Goal: Complete application form: Complete application form

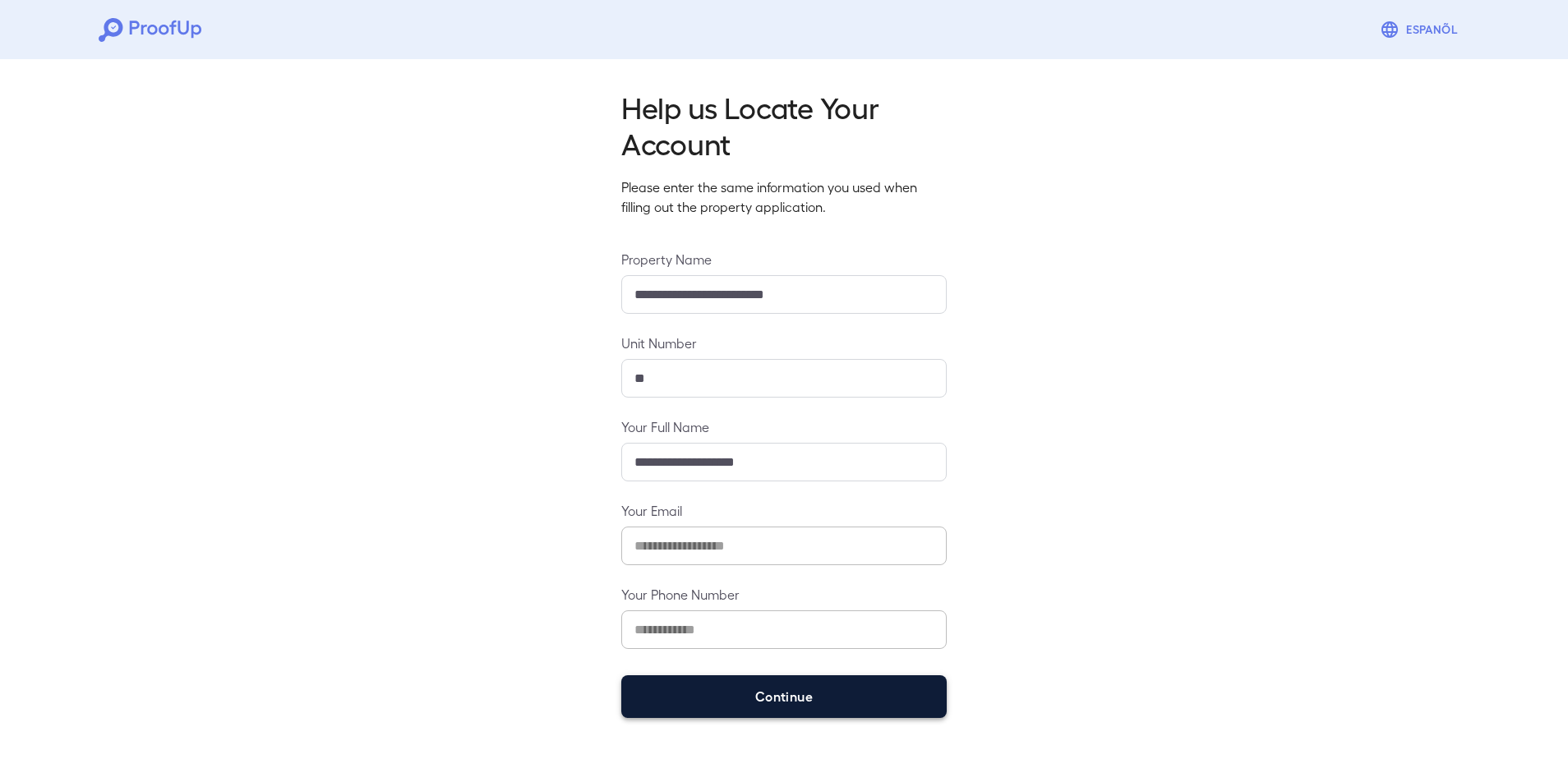
click at [776, 698] on button "Continue" at bounding box center [784, 696] width 325 height 42
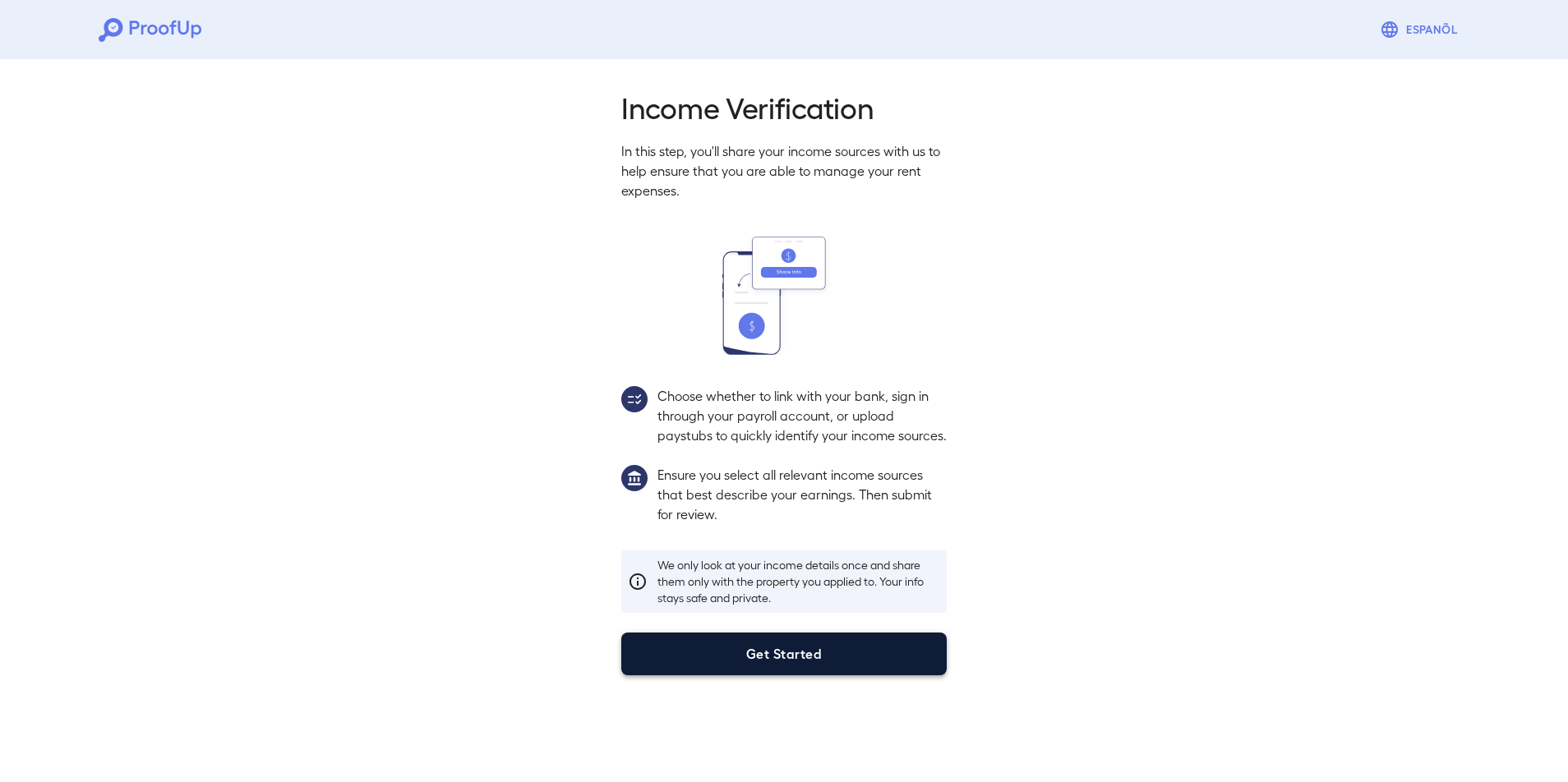
click at [777, 675] on button "Get Started" at bounding box center [784, 654] width 325 height 42
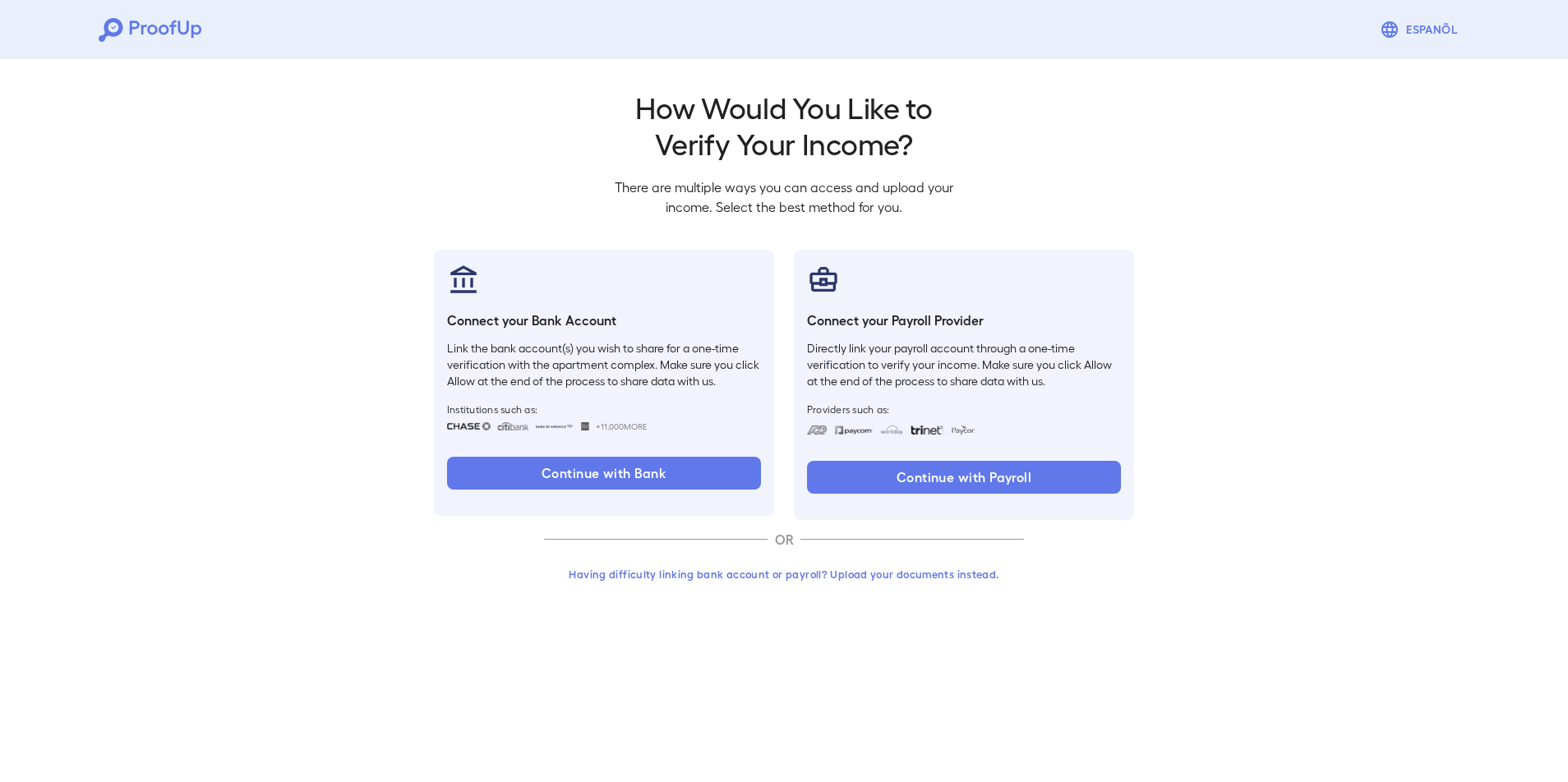
click at [769, 572] on button "Having difficulty linking bank account or payroll? Upload your documents instea…" at bounding box center [783, 574] width 480 height 30
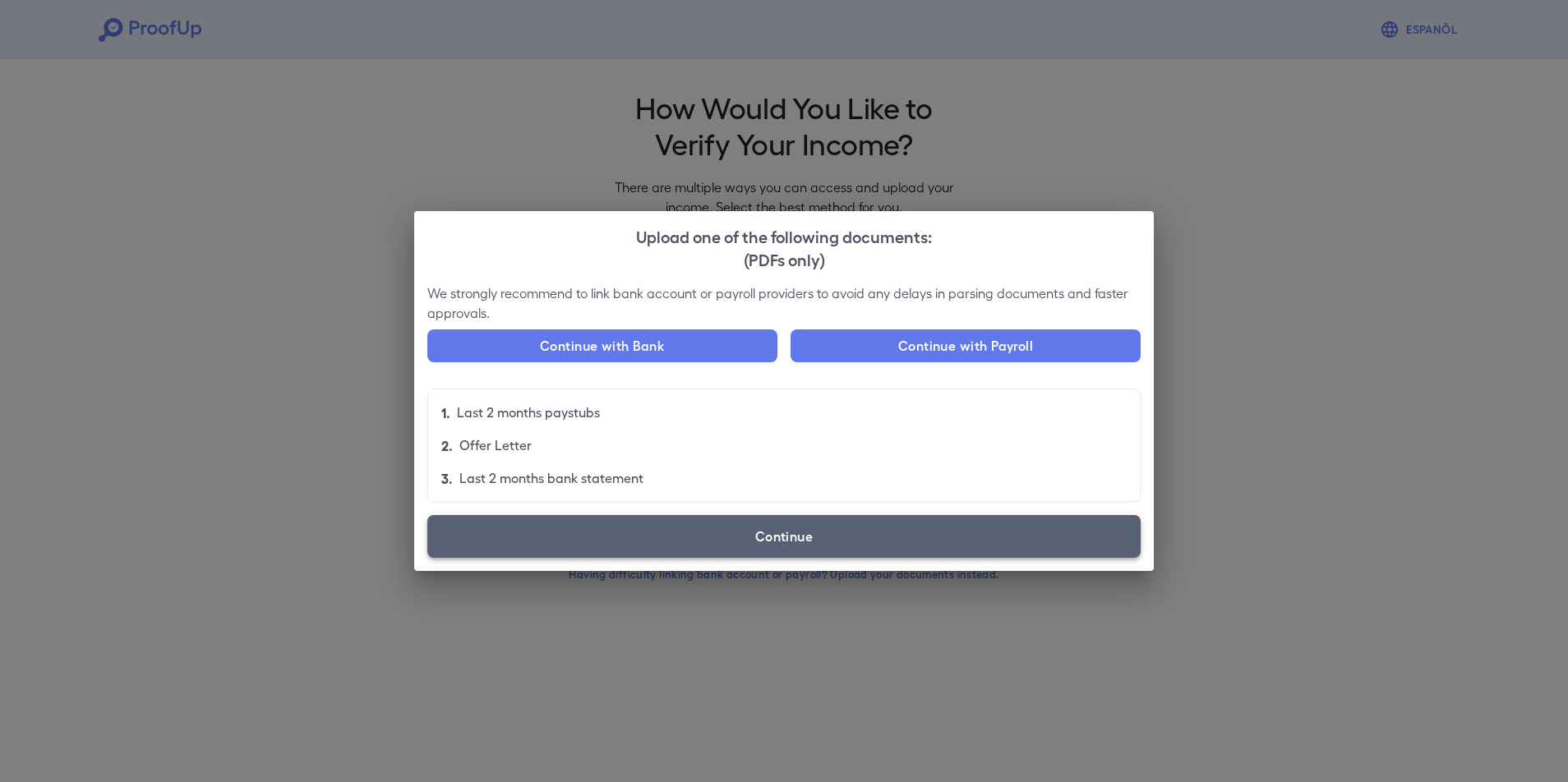
click at [781, 539] on label "Continue" at bounding box center [784, 536] width 714 height 42
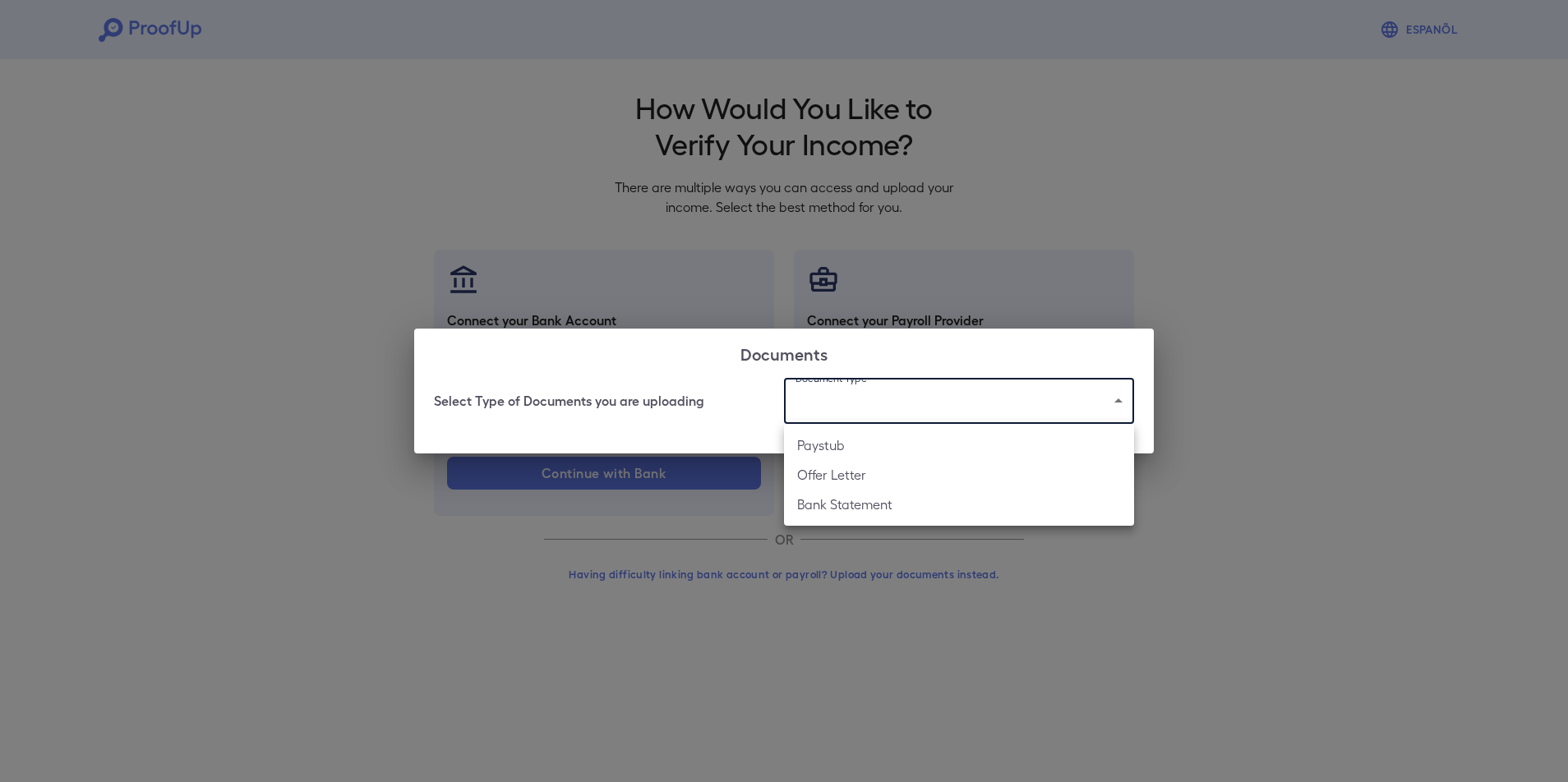
click at [1113, 402] on body "Espanõl Go back How Would You Like to Verify Your Income? There are multiple wa…" at bounding box center [784, 313] width 1568 height 628
click at [970, 505] on li "Bank Statement" at bounding box center [959, 504] width 350 height 30
type input "**********"
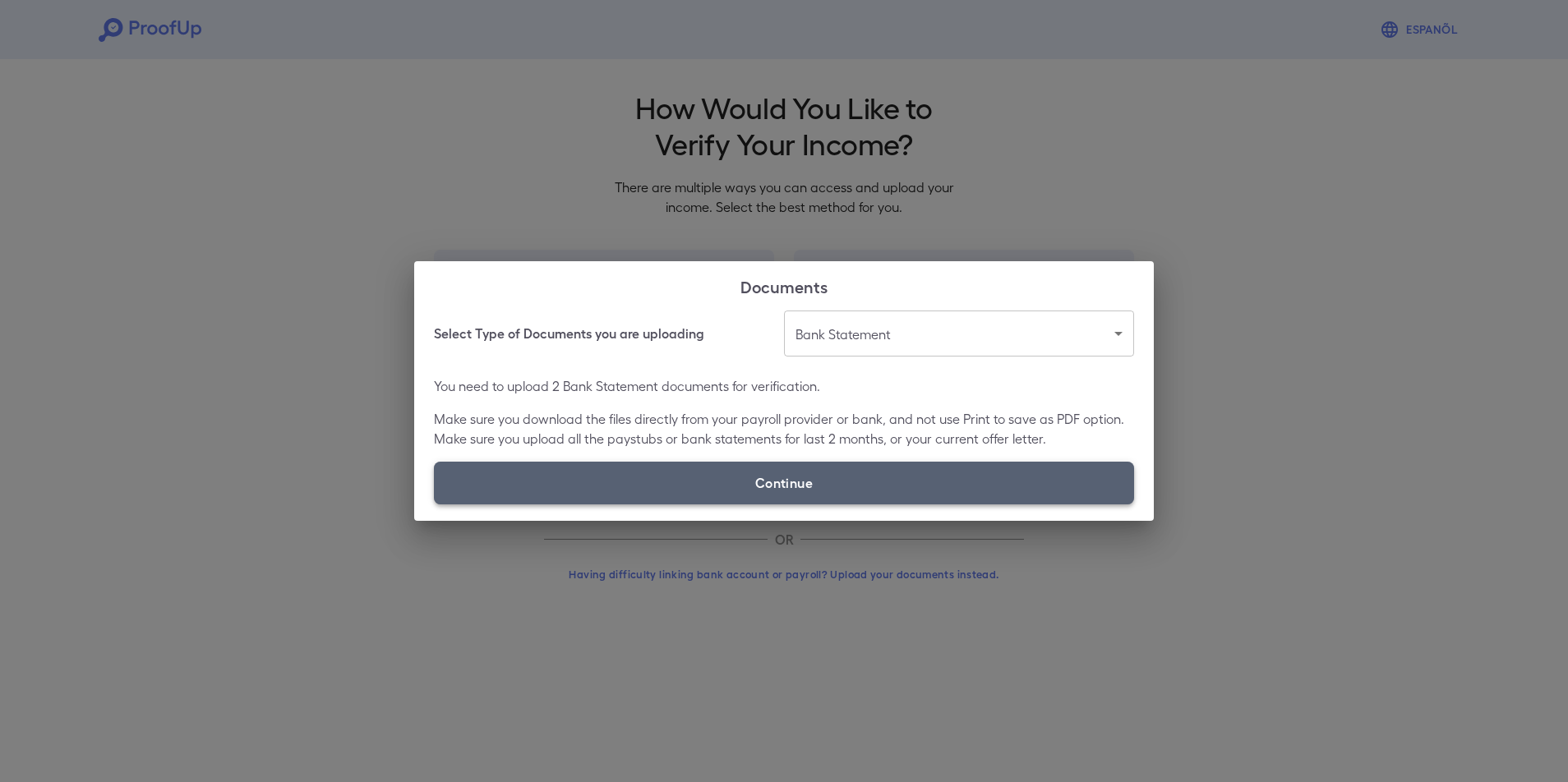
click at [792, 479] on label "Continue" at bounding box center [783, 482] width 700 height 42
click at [434, 504] on input "Continue" at bounding box center [434, 504] width 1 height 1
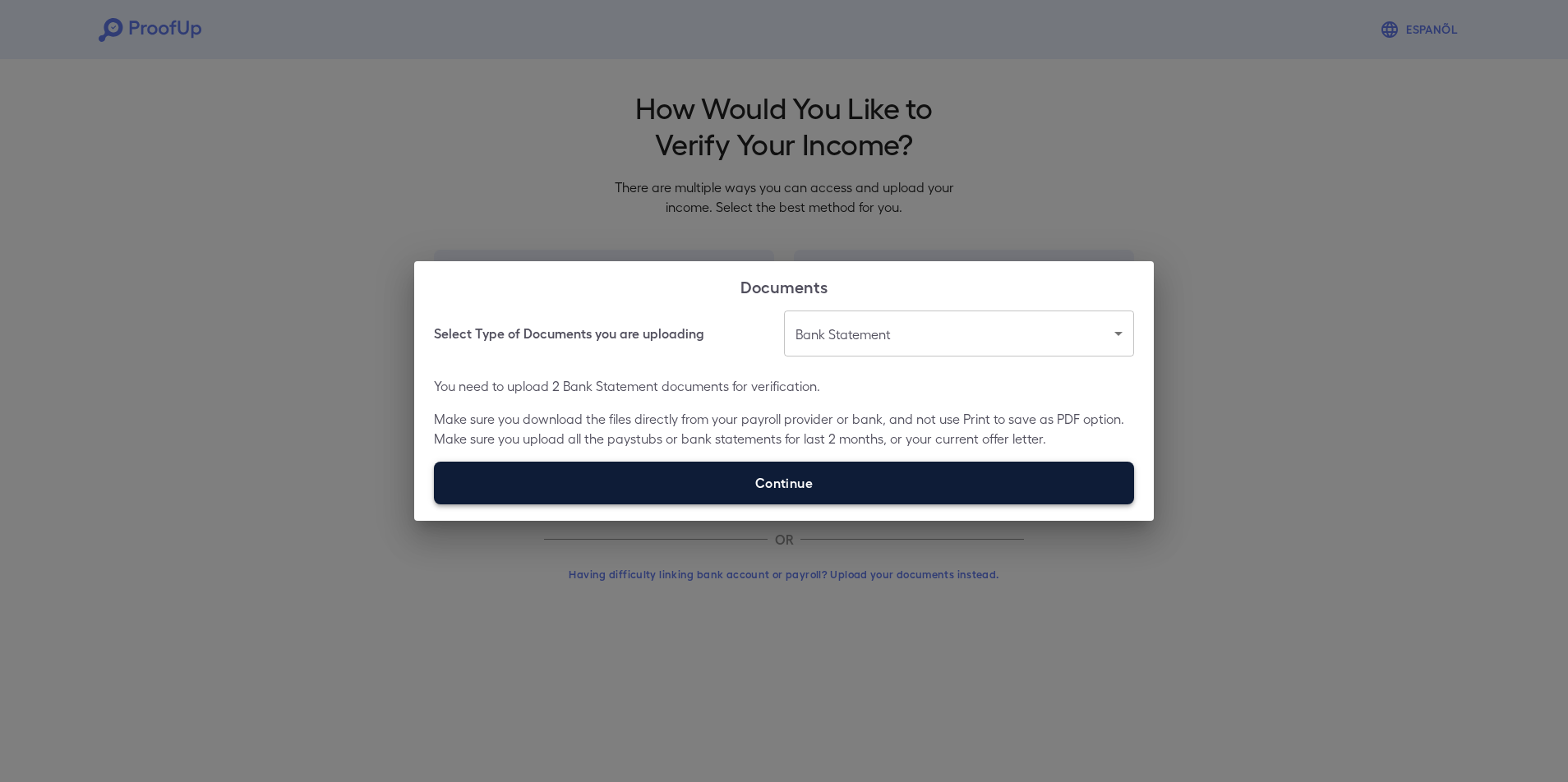
click at [762, 482] on label "Continue" at bounding box center [783, 482] width 700 height 42
click at [434, 504] on input "Continue" at bounding box center [434, 504] width 1 height 1
type input "**********"
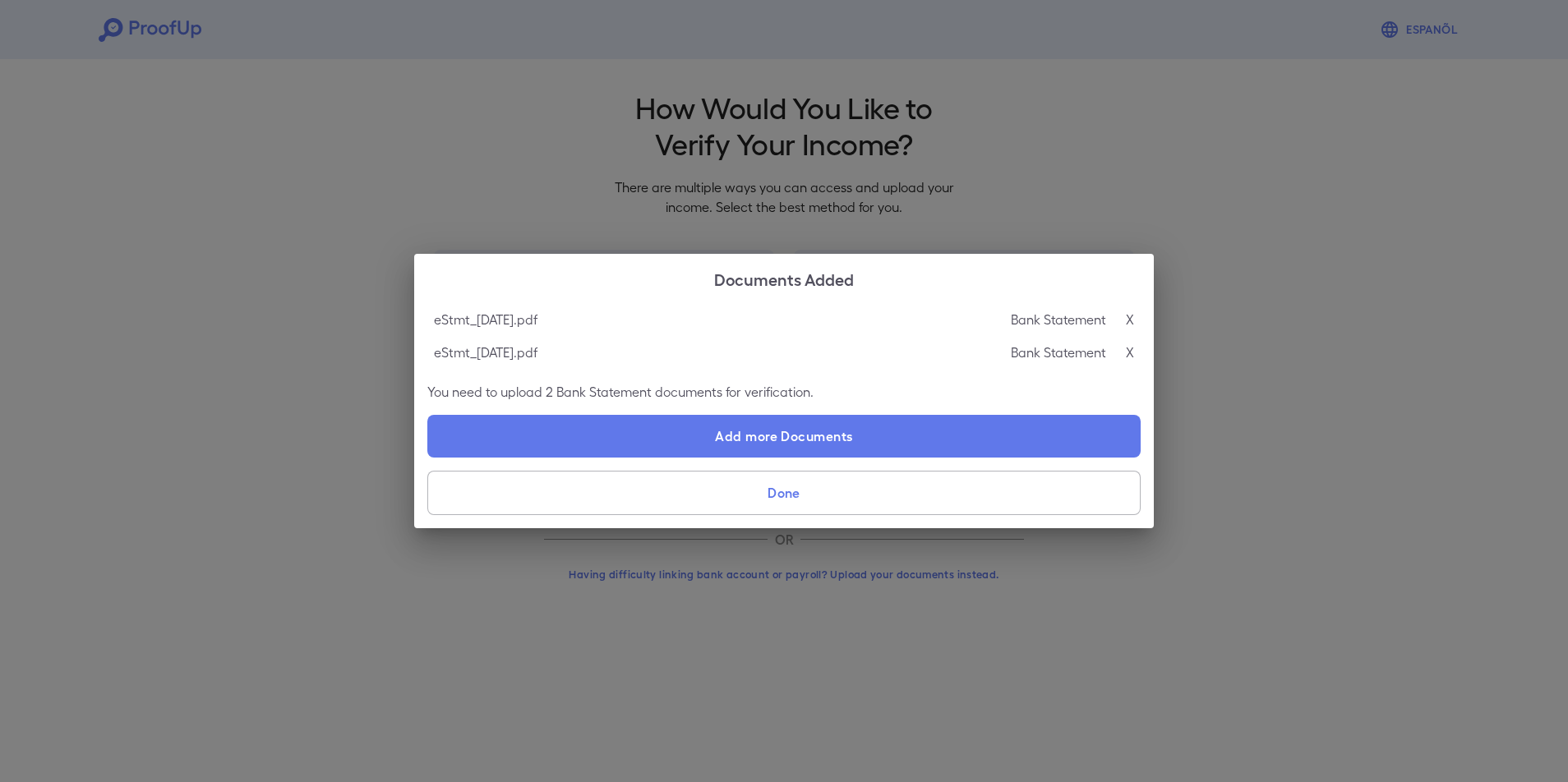
click at [783, 489] on button "Done" at bounding box center [784, 492] width 714 height 44
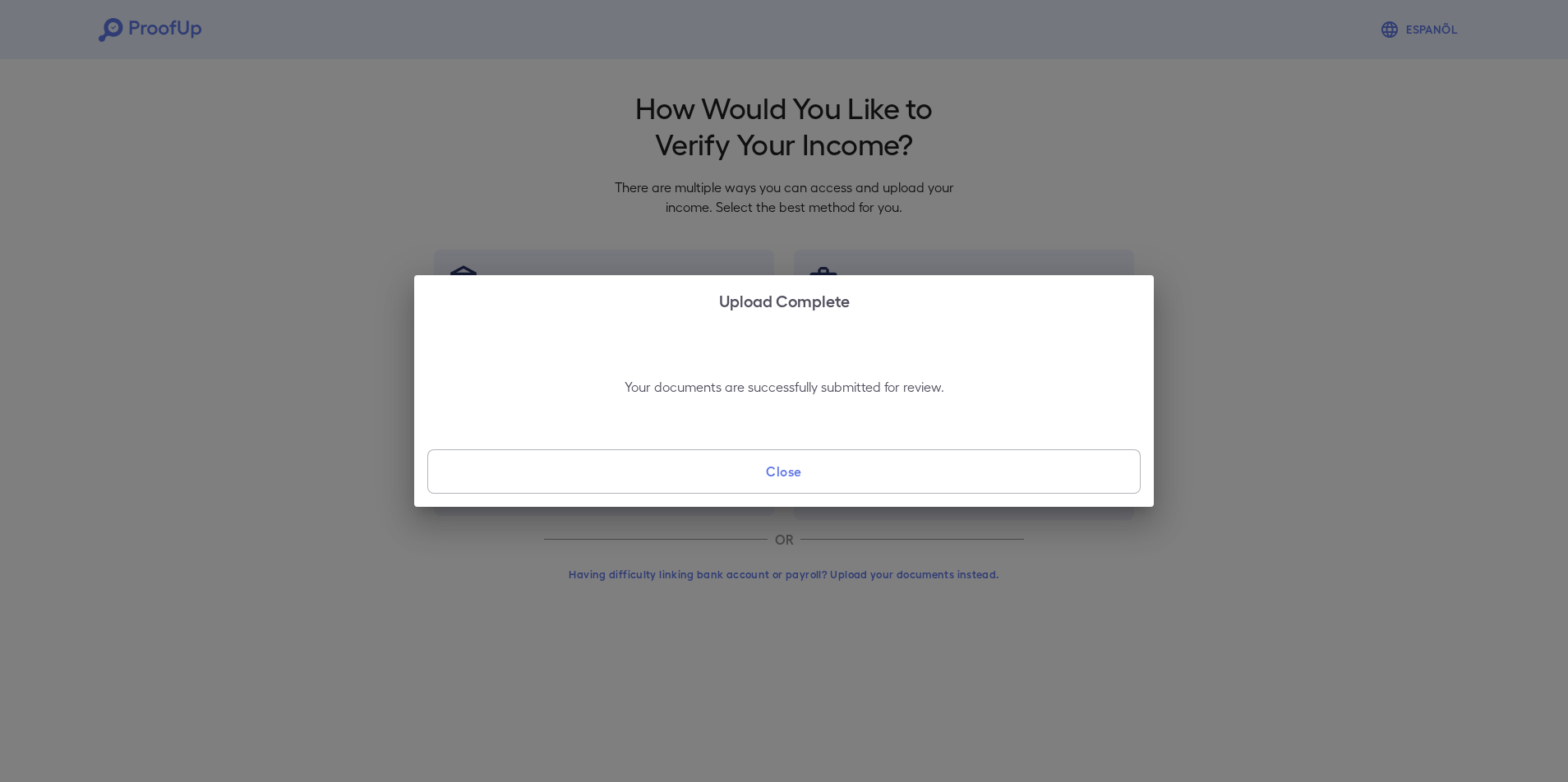
click at [779, 467] on button "Close" at bounding box center [784, 471] width 714 height 44
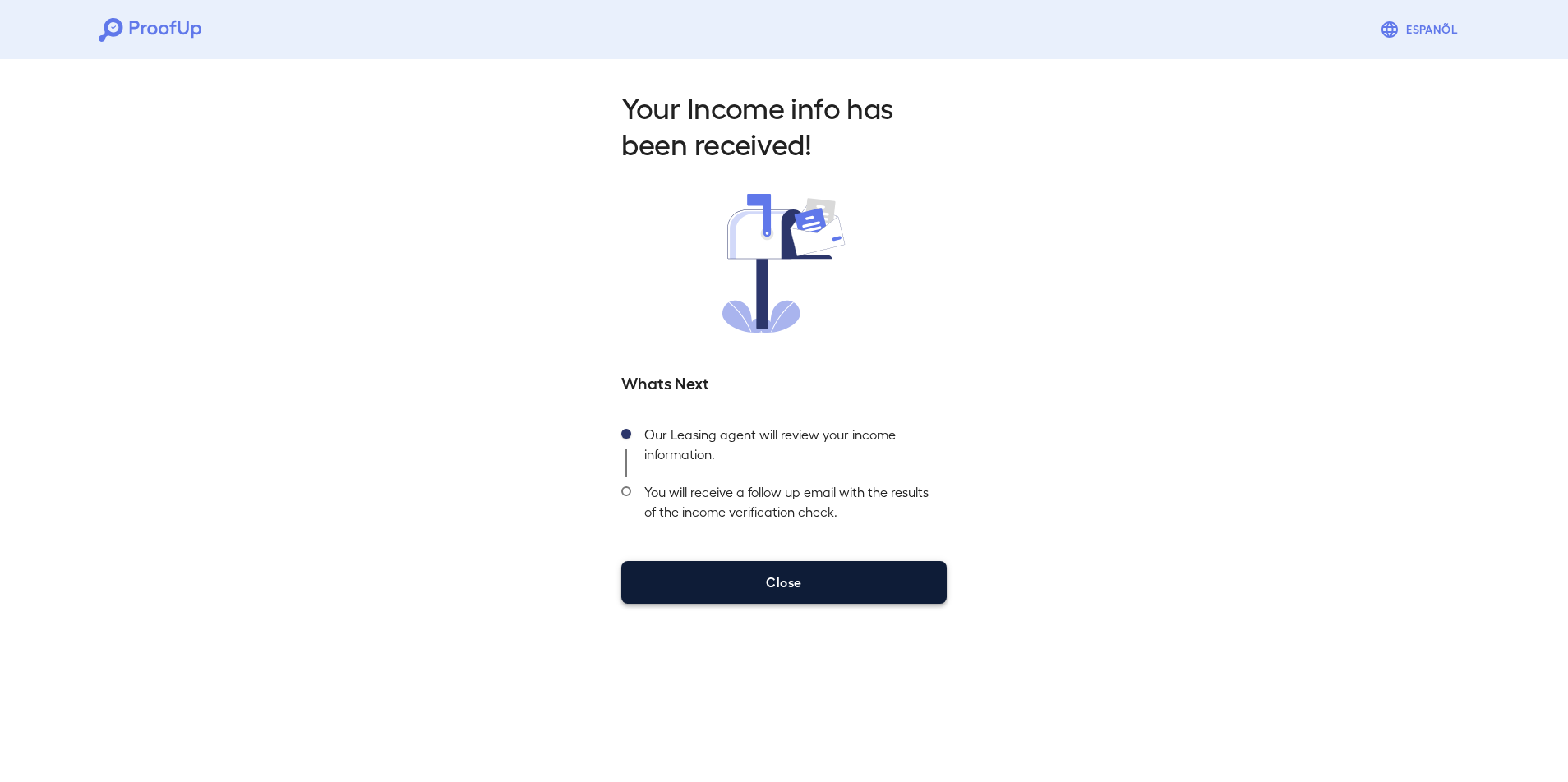
click at [787, 582] on button "Close" at bounding box center [784, 582] width 325 height 42
click at [751, 589] on button "Close" at bounding box center [784, 582] width 325 height 42
